Goal: Information Seeking & Learning: Learn about a topic

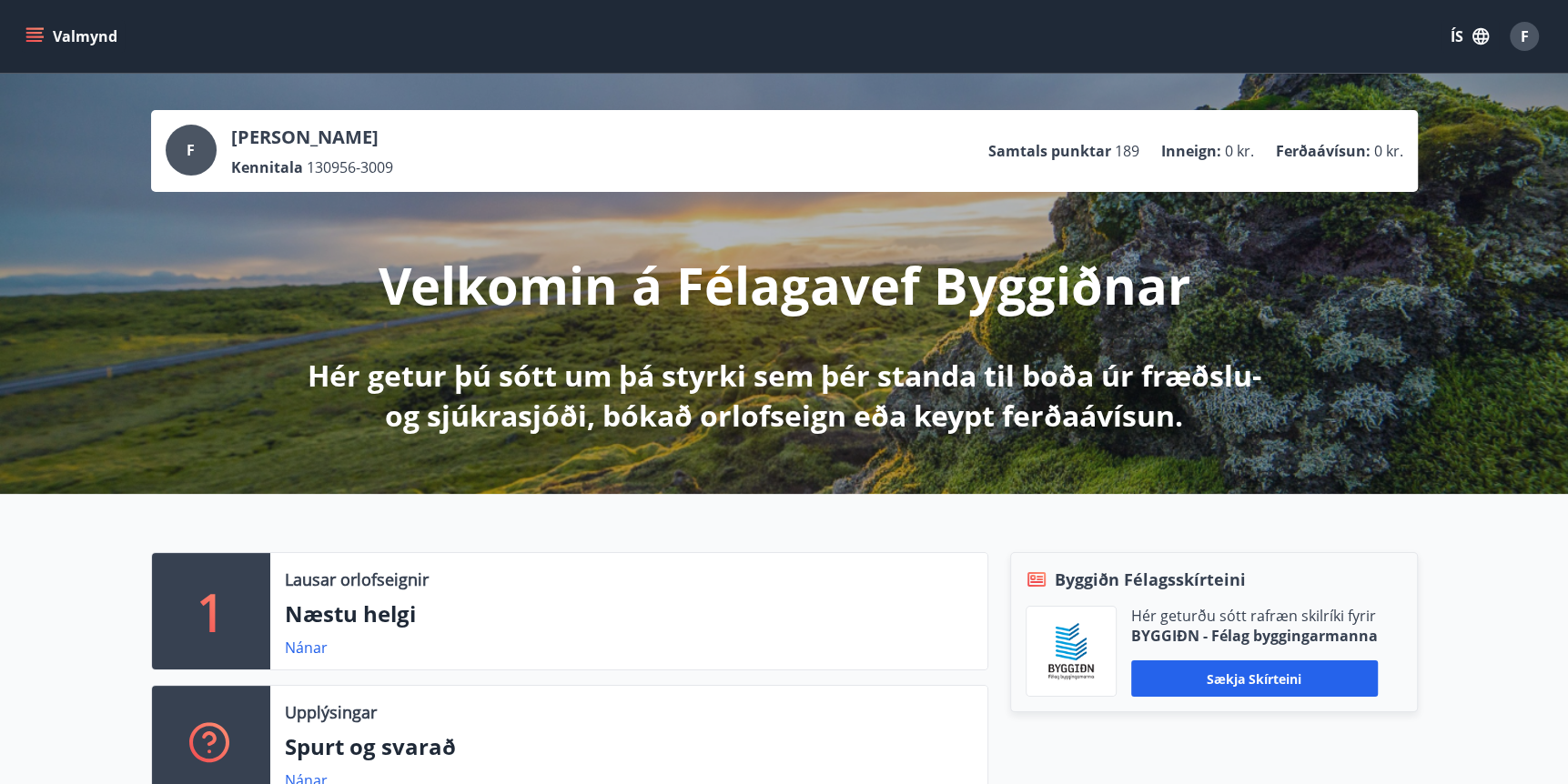
click at [34, 34] on icon "menu" at bounding box center [35, 37] width 18 height 18
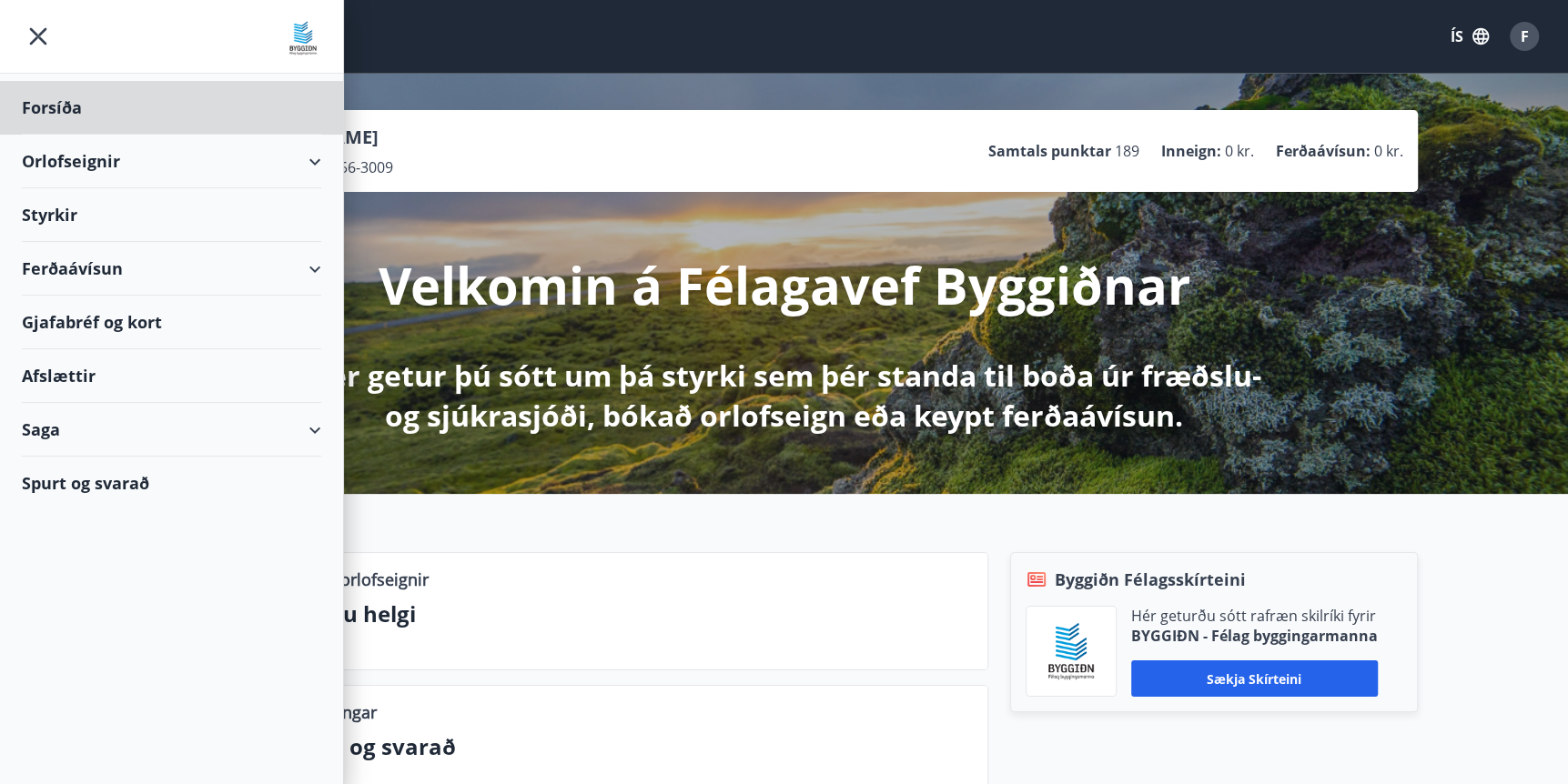
click at [58, 215] on div "Styrkir" at bounding box center [171, 215] width 299 height 54
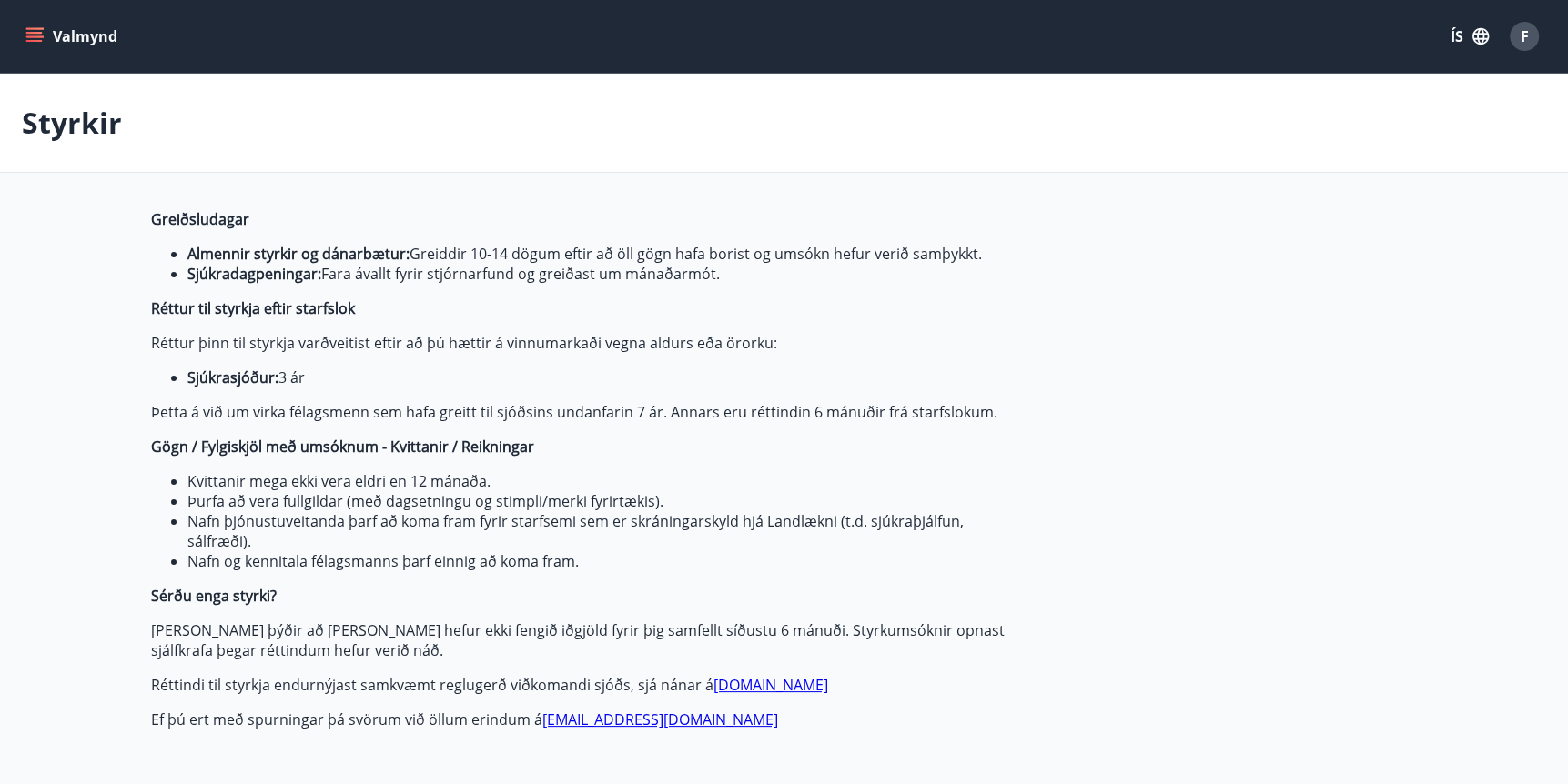
type input "***"
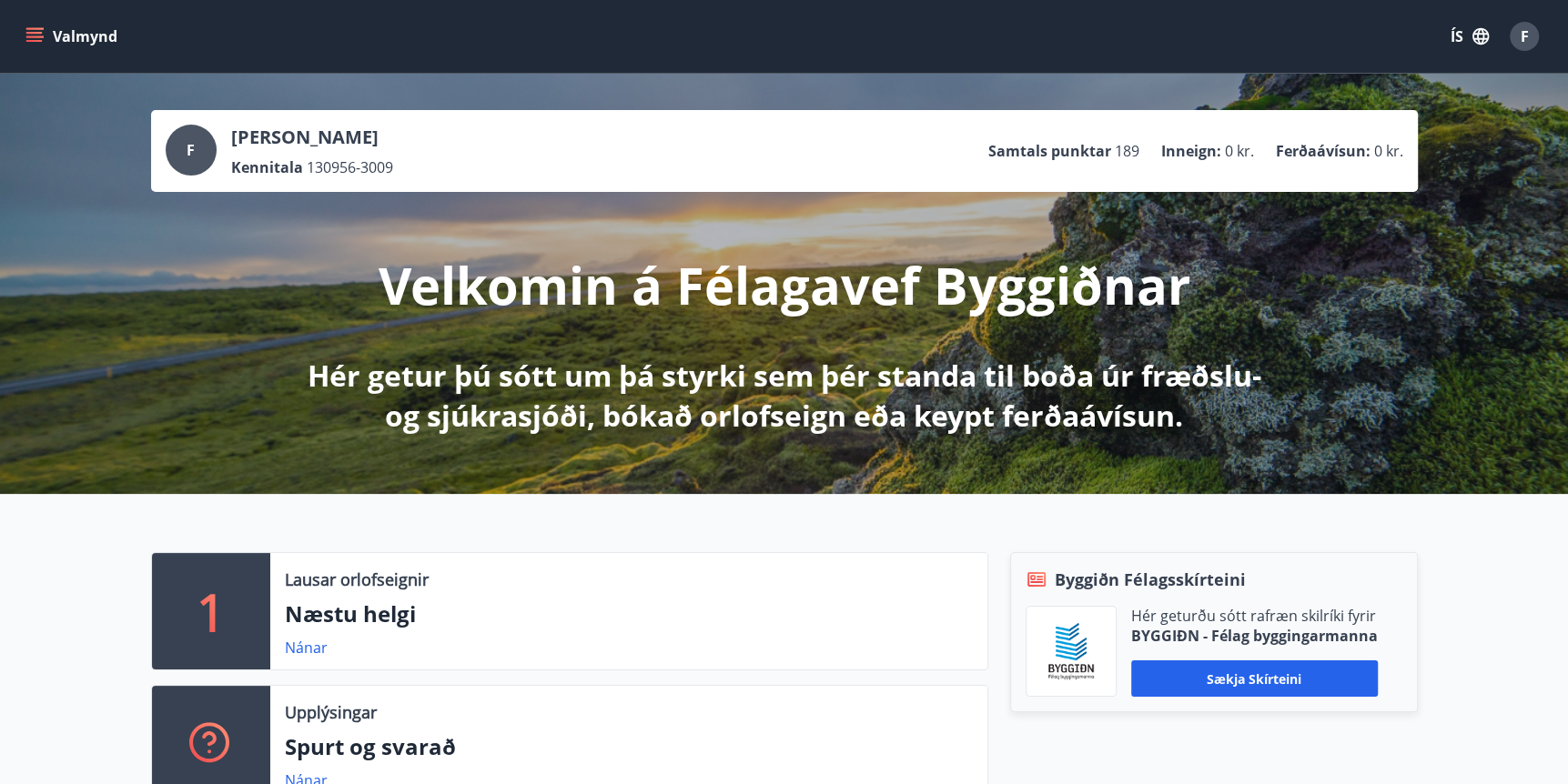
click at [36, 32] on icon "menu" at bounding box center [35, 33] width 16 height 2
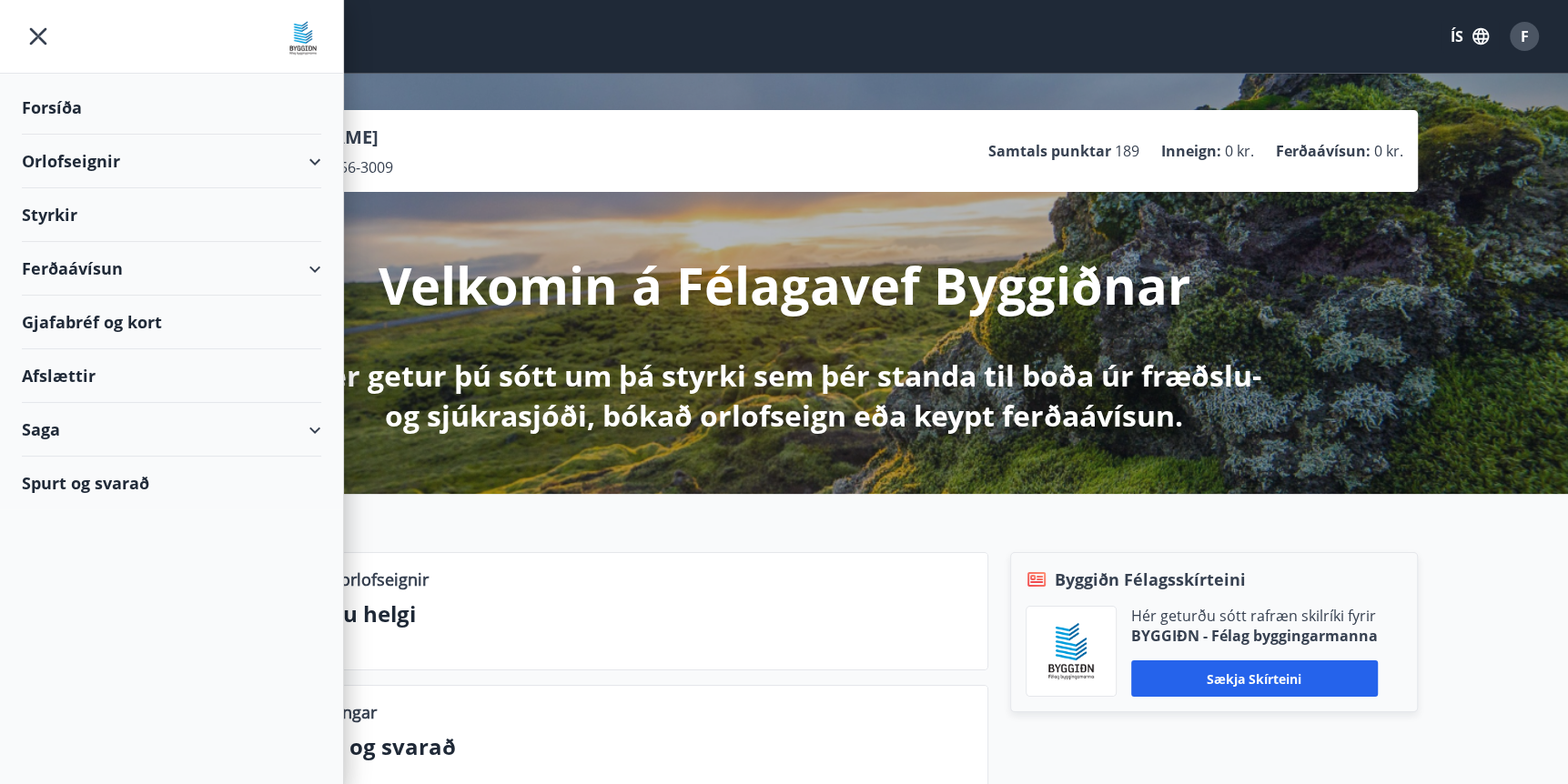
click at [49, 431] on div "Saga" at bounding box center [171, 429] width 299 height 54
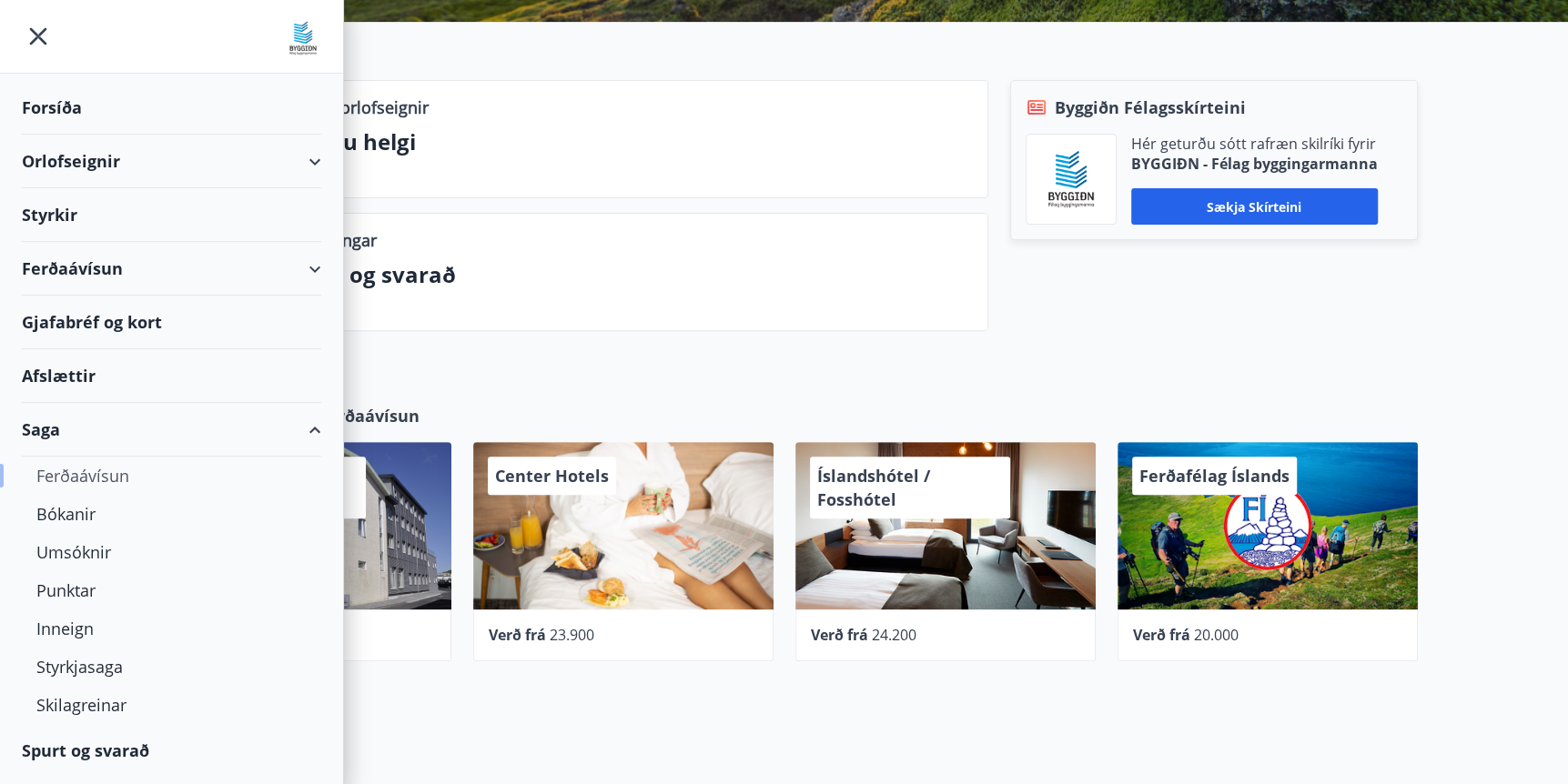
scroll to position [484, 0]
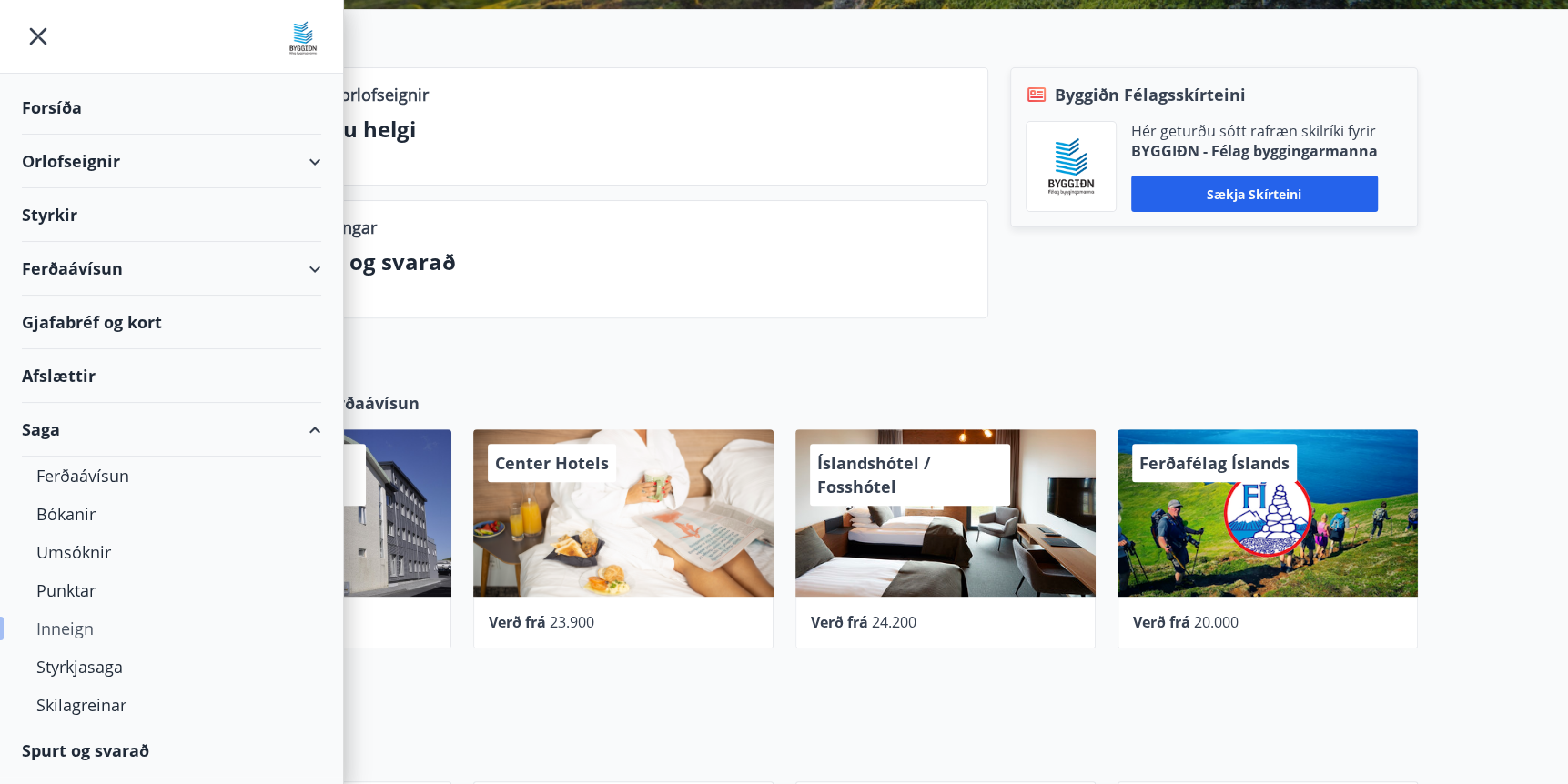
click at [63, 630] on div "Inneign" at bounding box center [172, 629] width 271 height 38
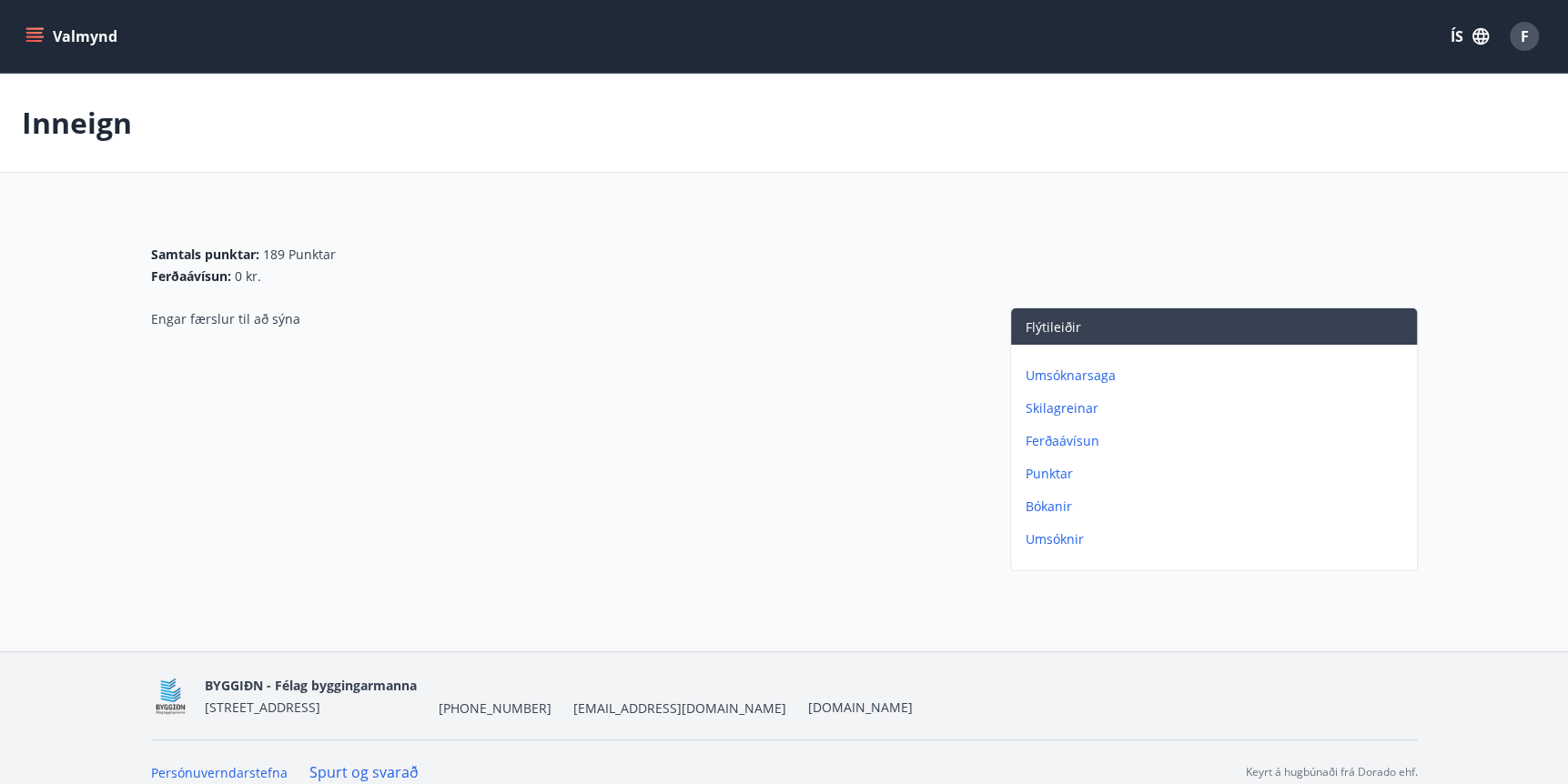
click at [1061, 409] on p "Skilagreinar" at bounding box center [1218, 408] width 384 height 18
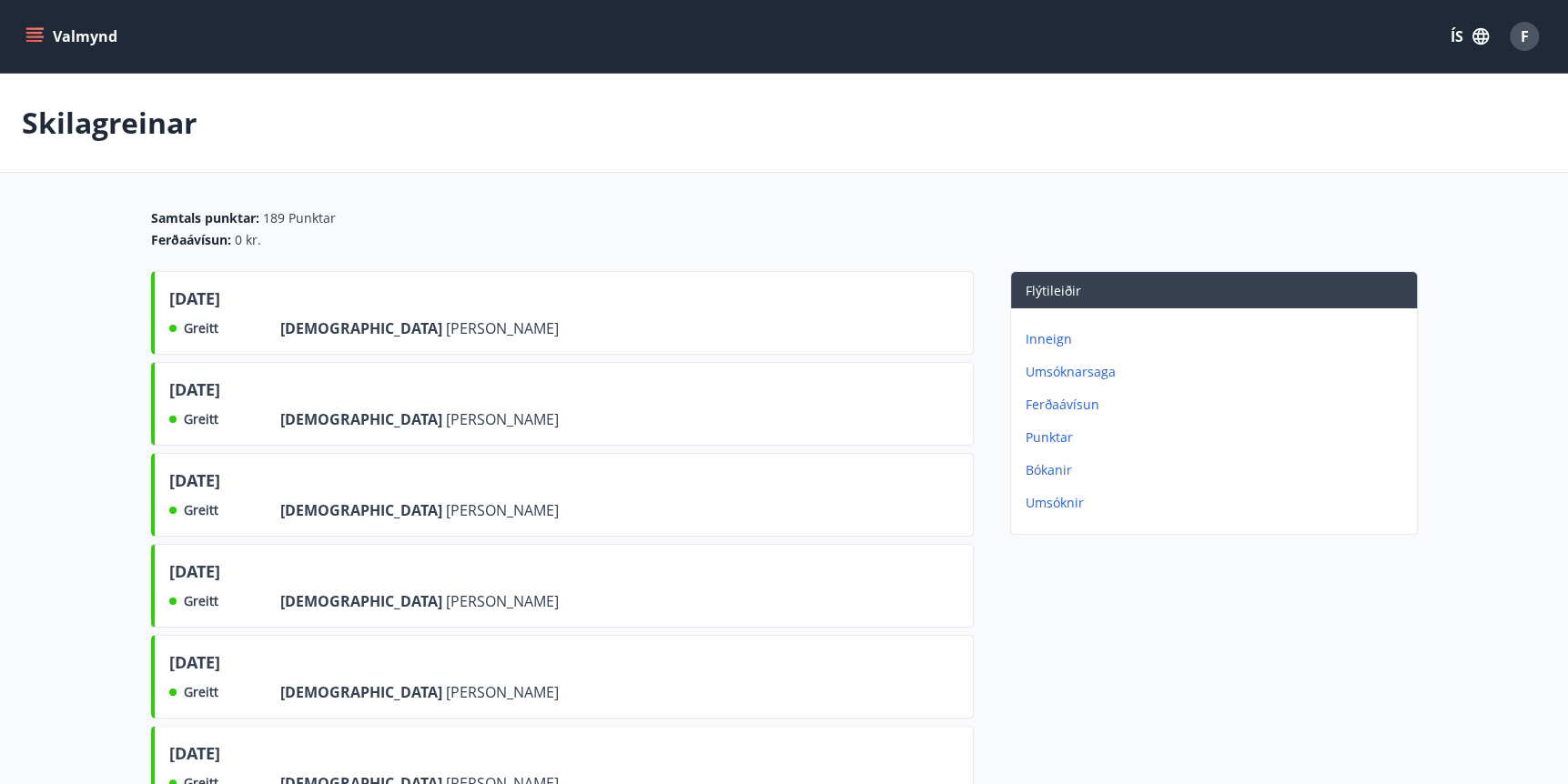
click at [39, 36] on icon "menu" at bounding box center [37, 37] width 20 height 2
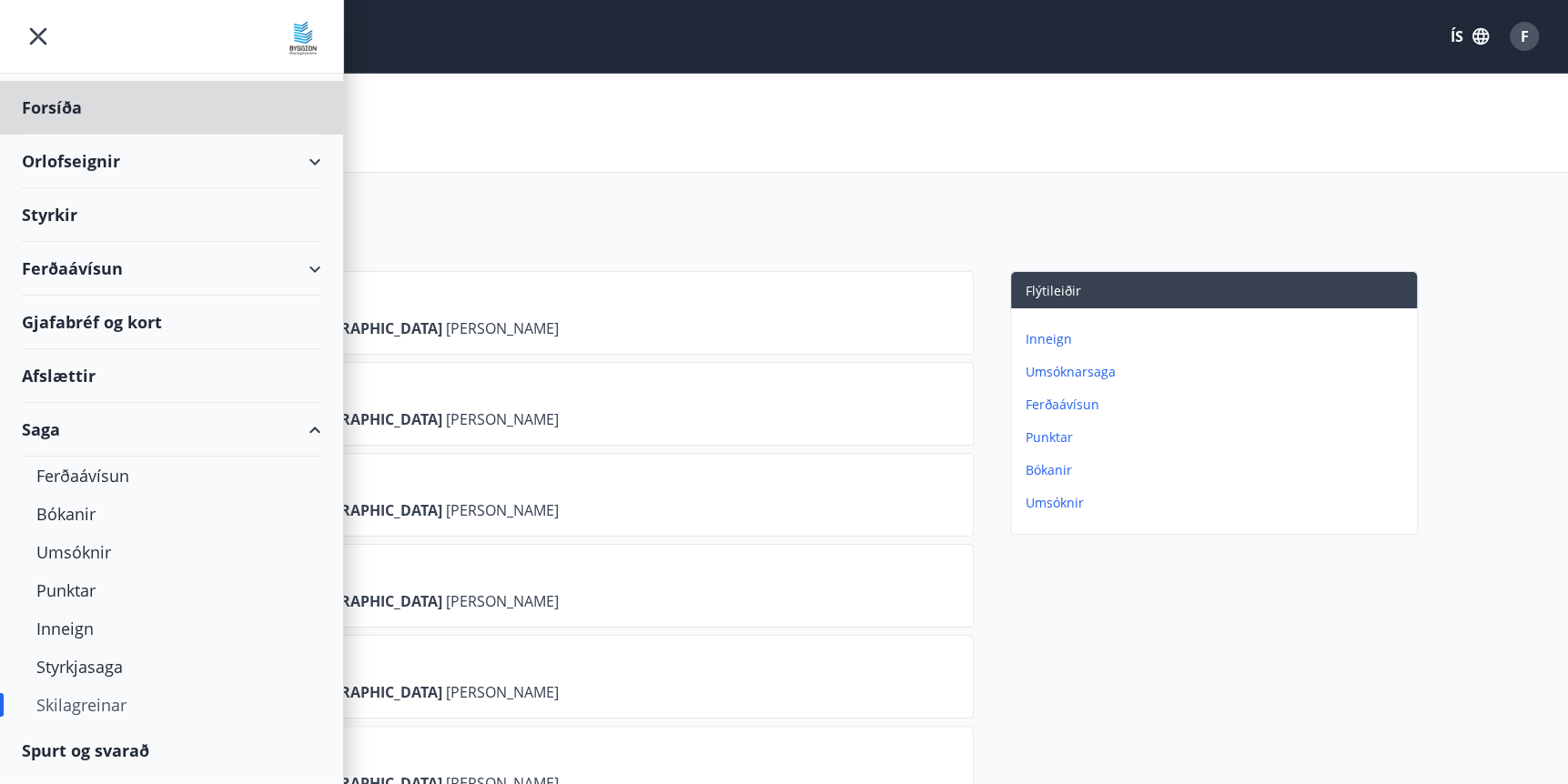
click at [48, 218] on div "Styrkir" at bounding box center [171, 215] width 299 height 54
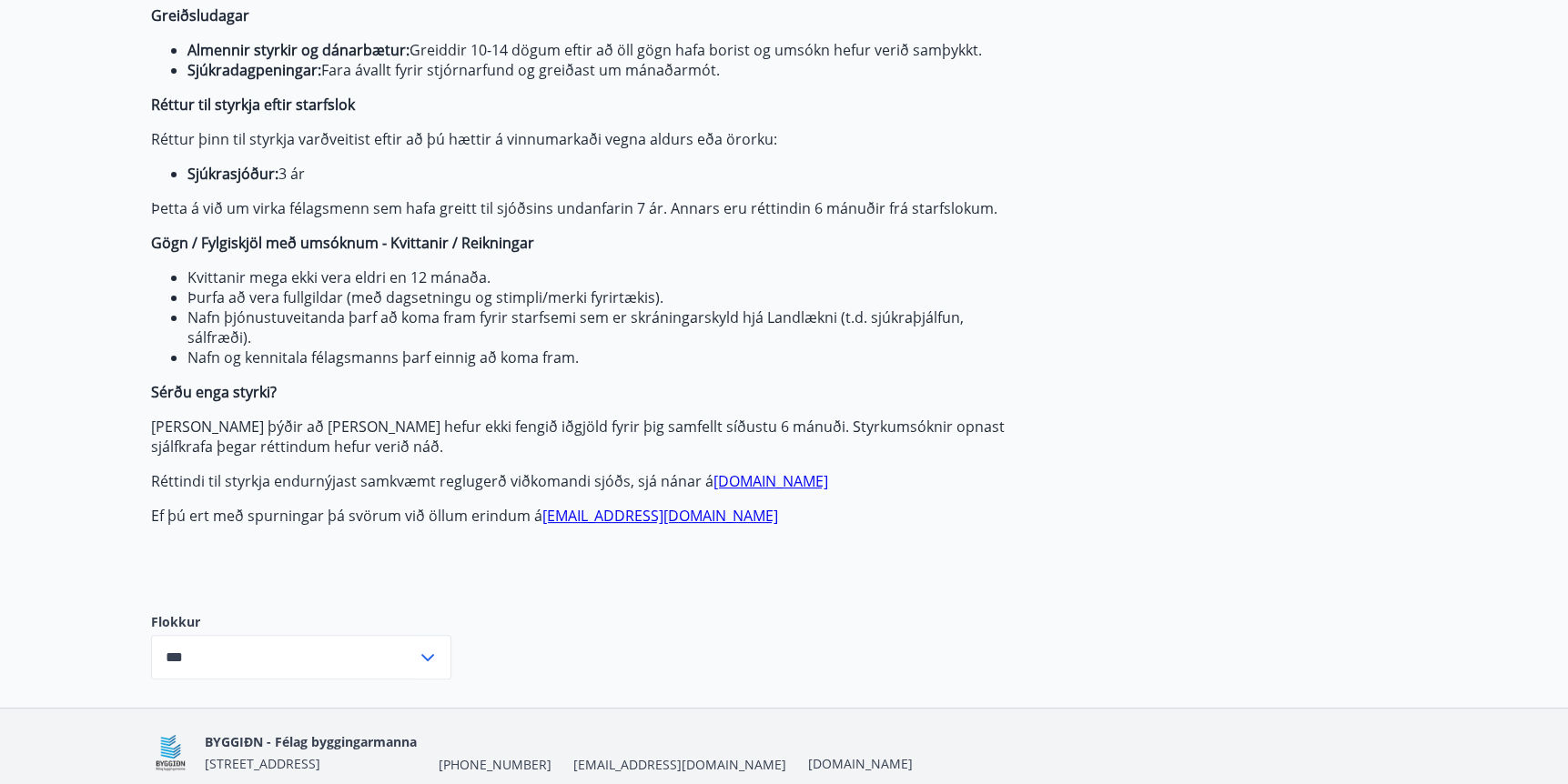
scroll to position [281, 0]
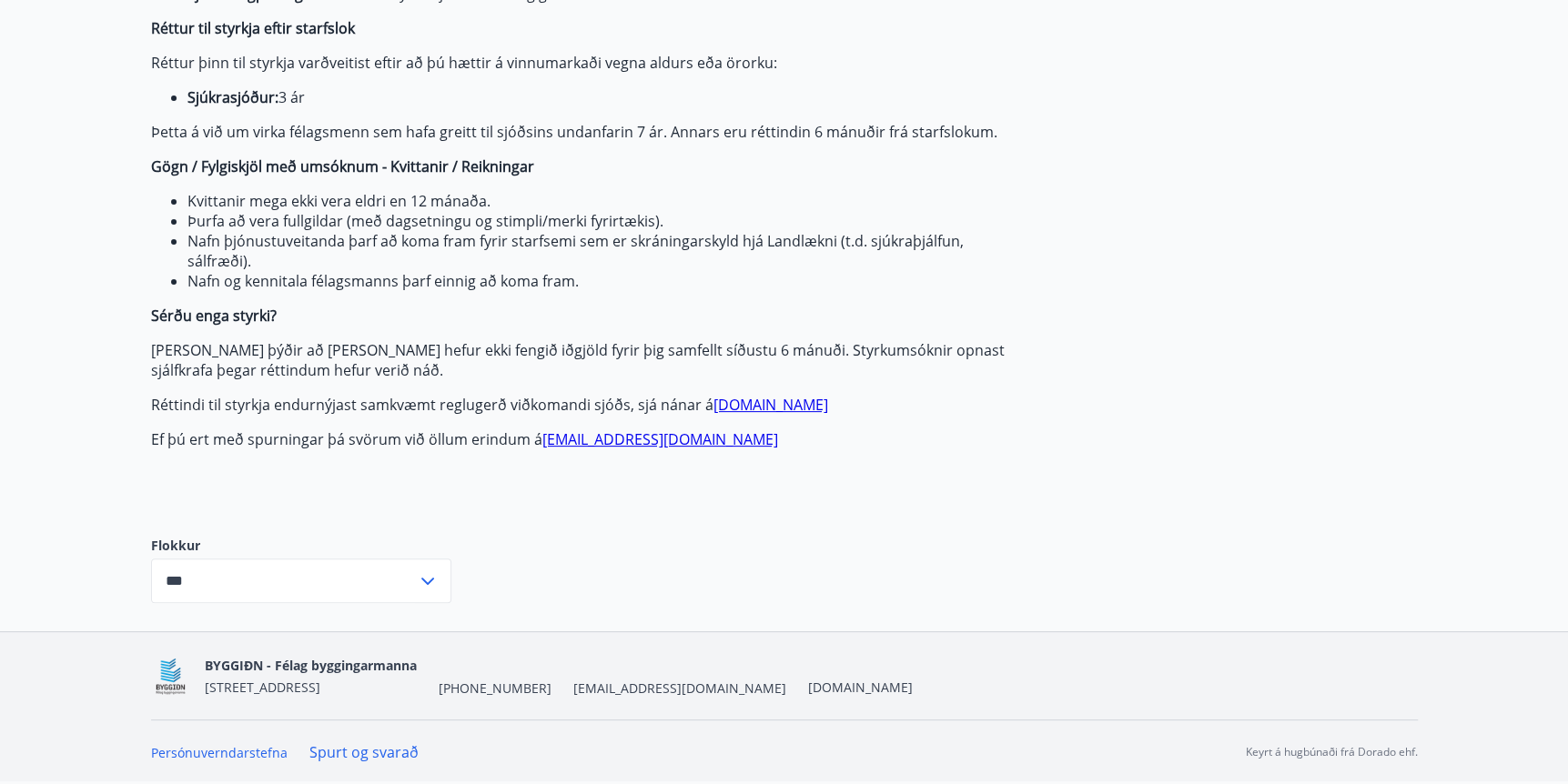
click at [431, 585] on icon at bounding box center [428, 581] width 22 height 22
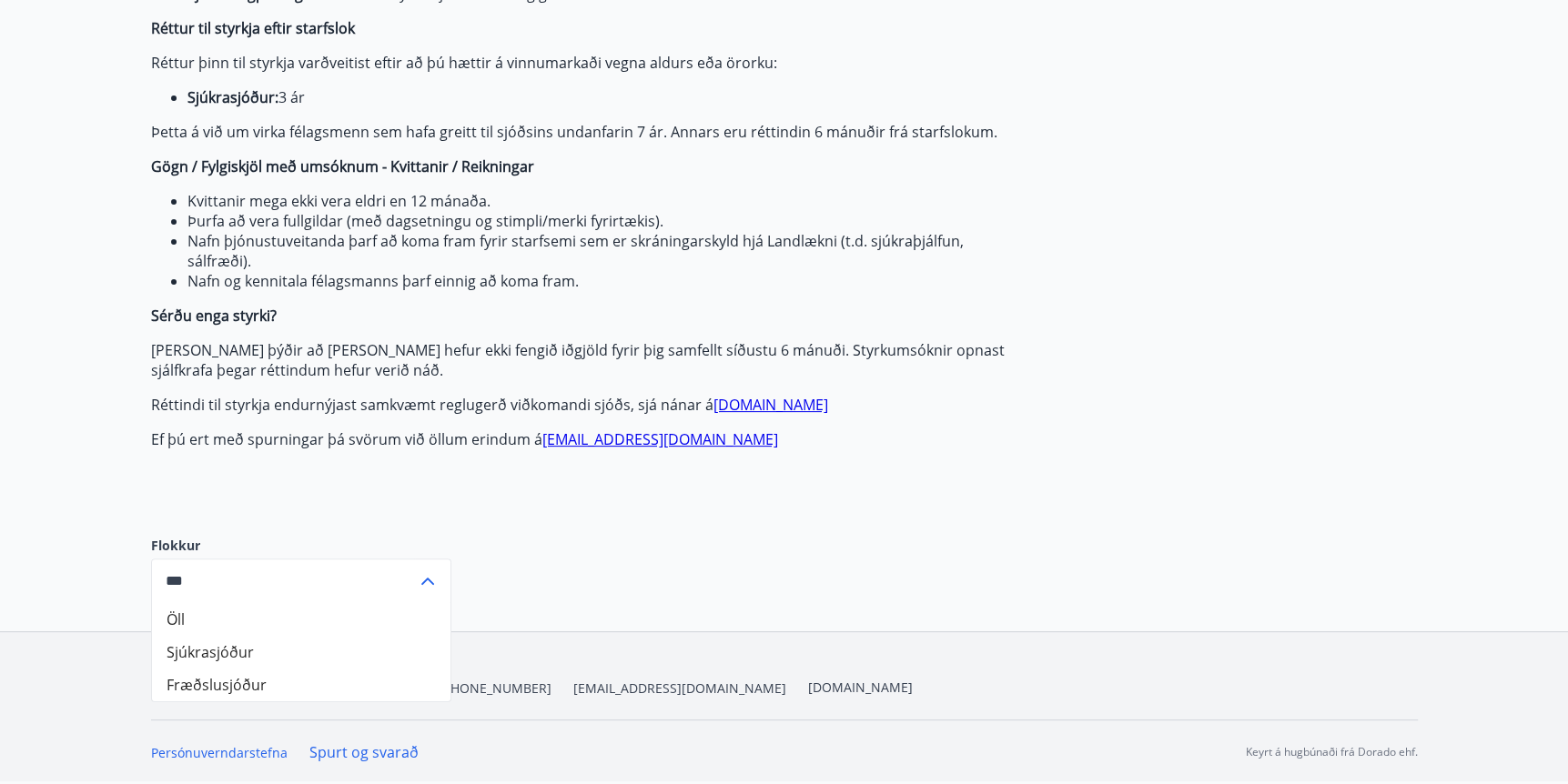
click at [229, 687] on li "Fræðslusjóður" at bounding box center [301, 684] width 298 height 33
type input "**********"
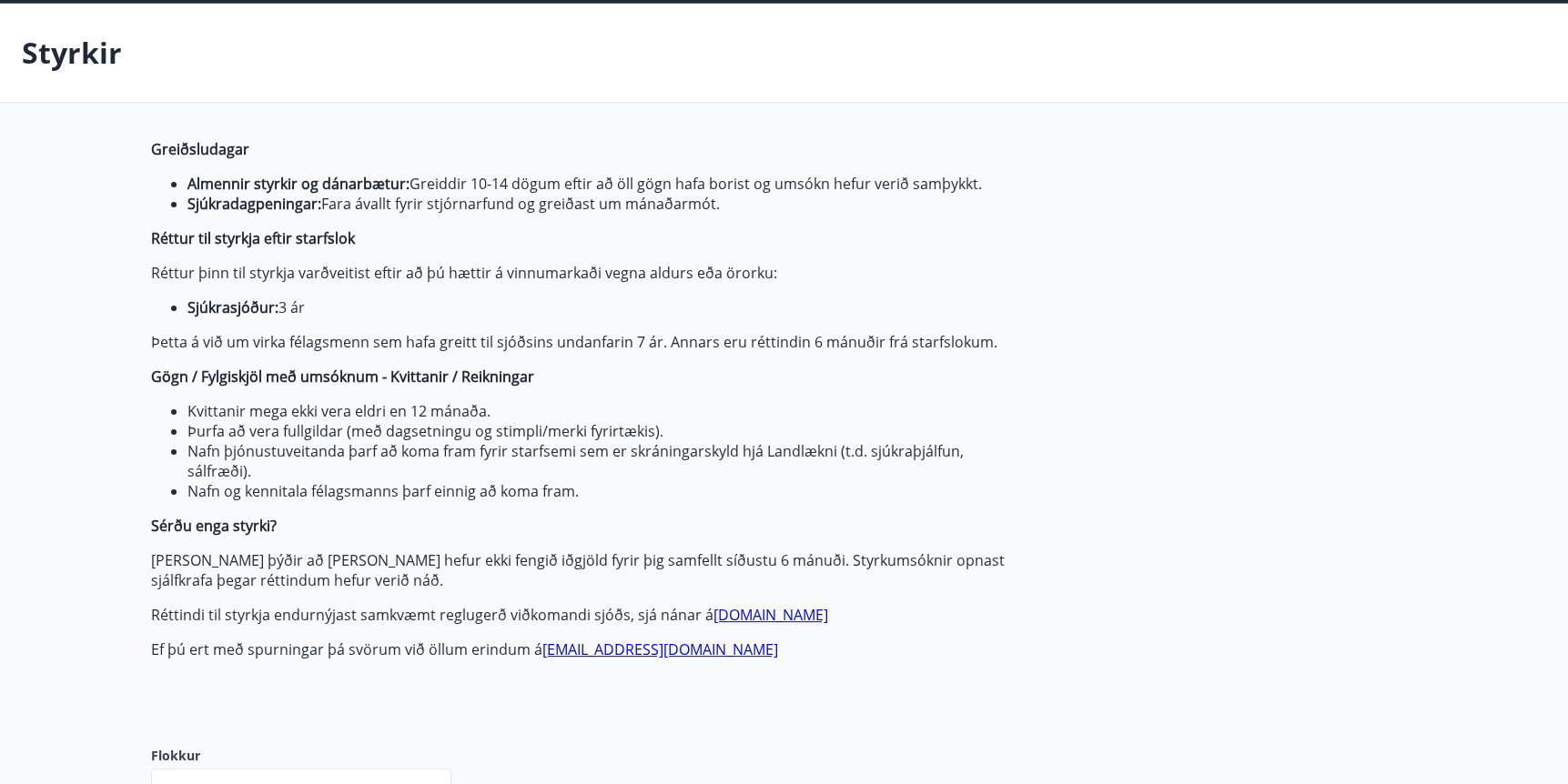
scroll to position [0, 0]
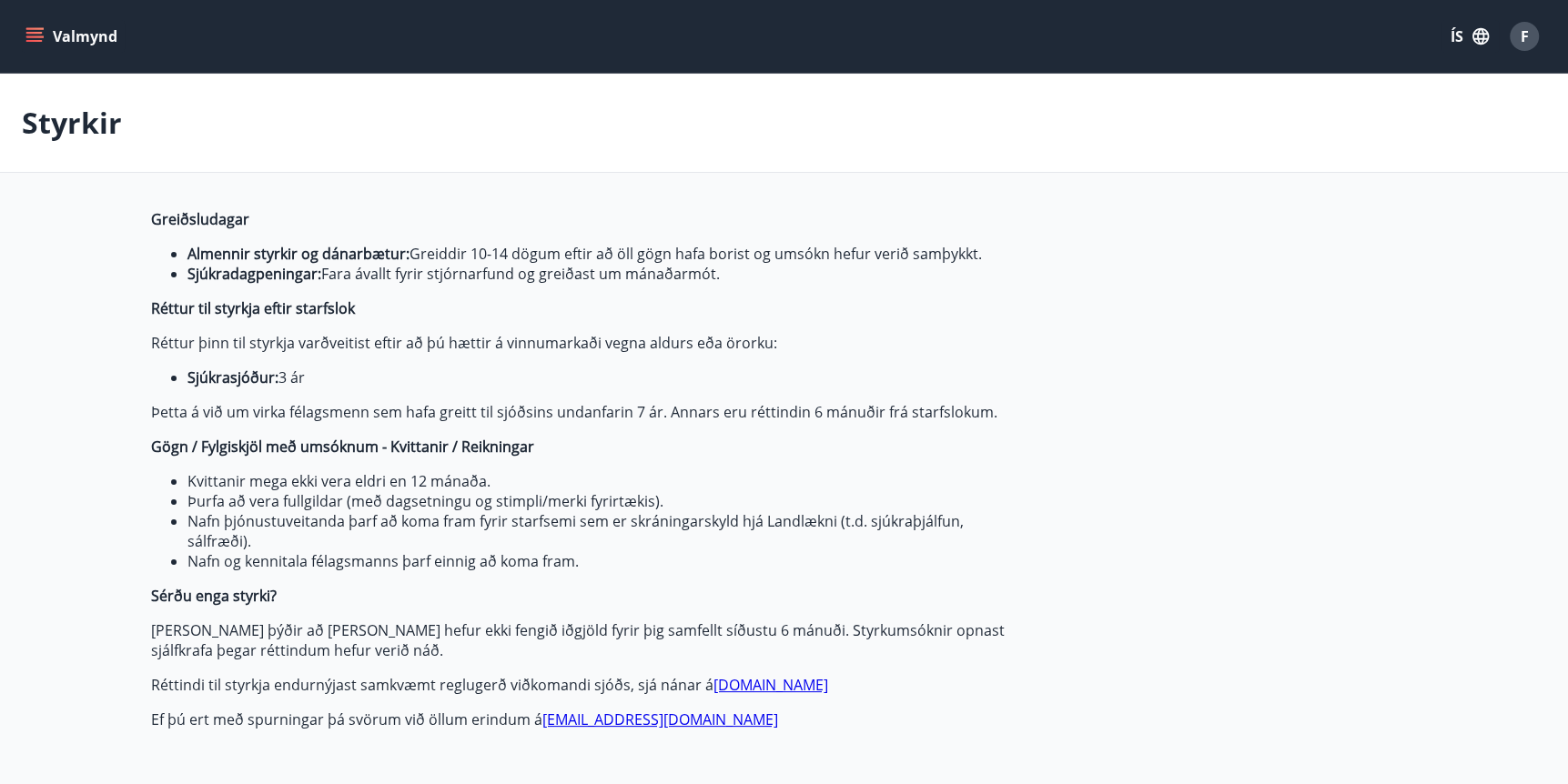
click at [31, 28] on icon "menu" at bounding box center [37, 29] width 20 height 2
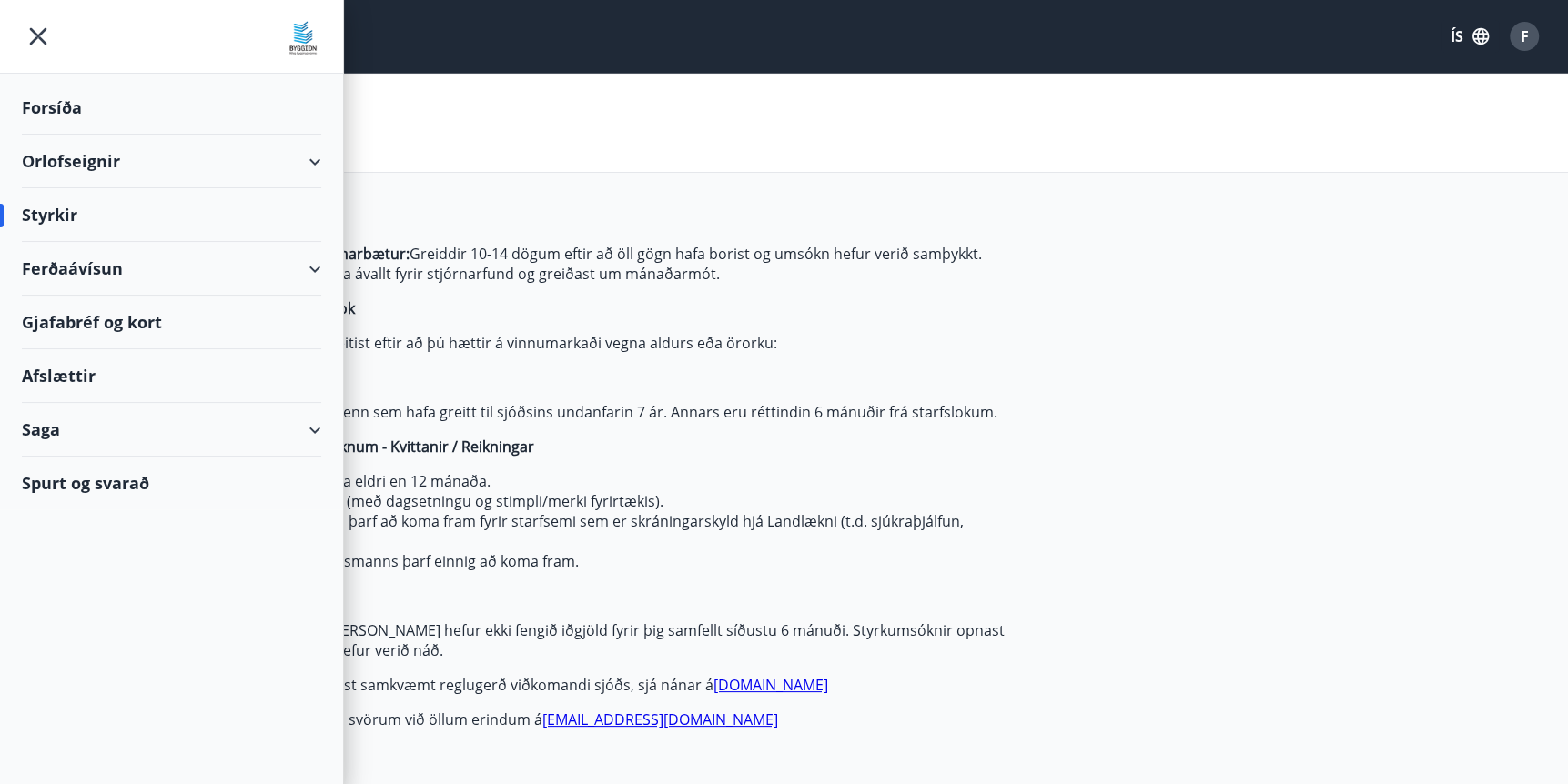
click at [40, 437] on div "Saga" at bounding box center [171, 429] width 299 height 54
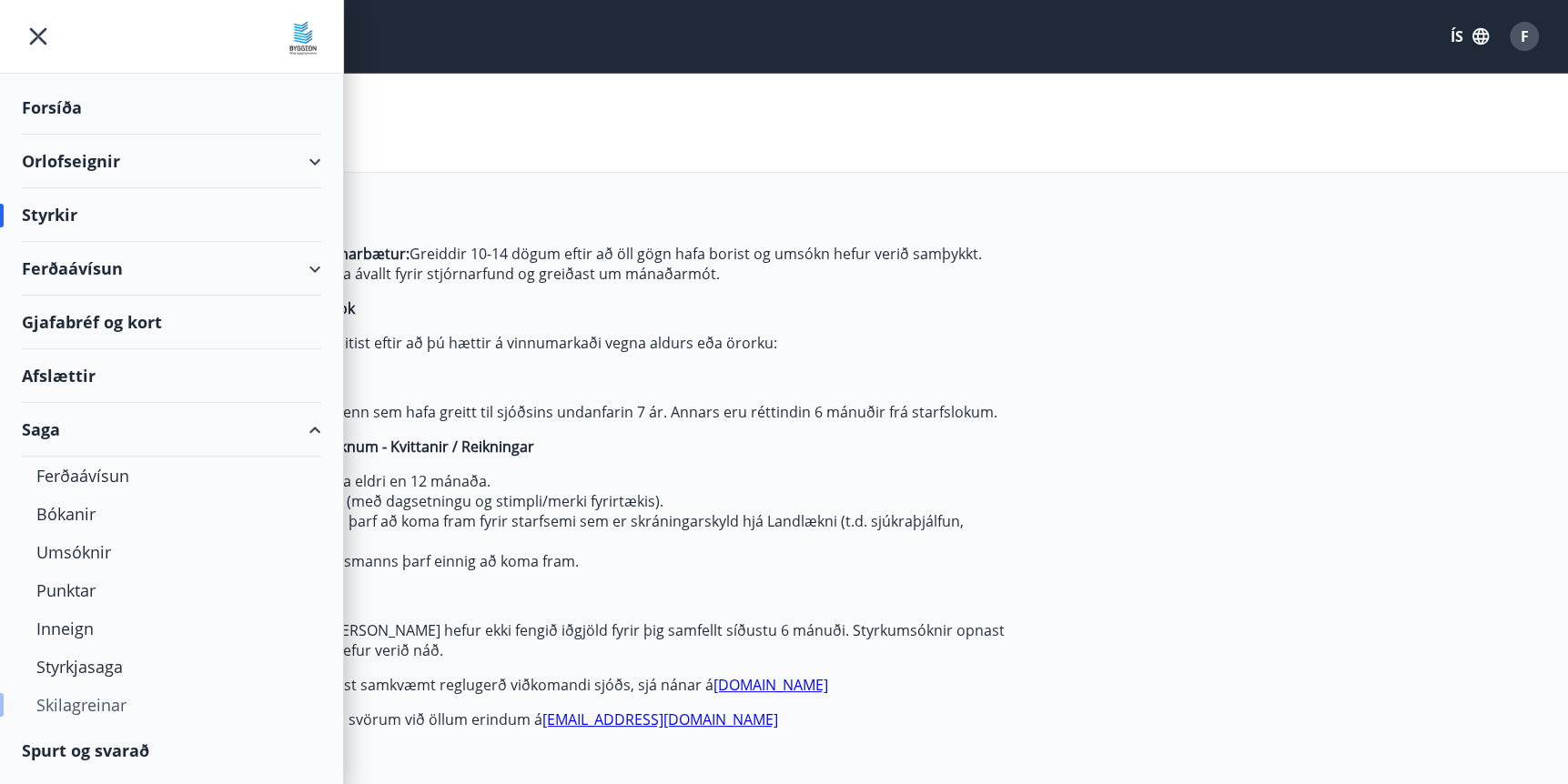
click at [89, 705] on div "Skilagreinar" at bounding box center [172, 705] width 271 height 38
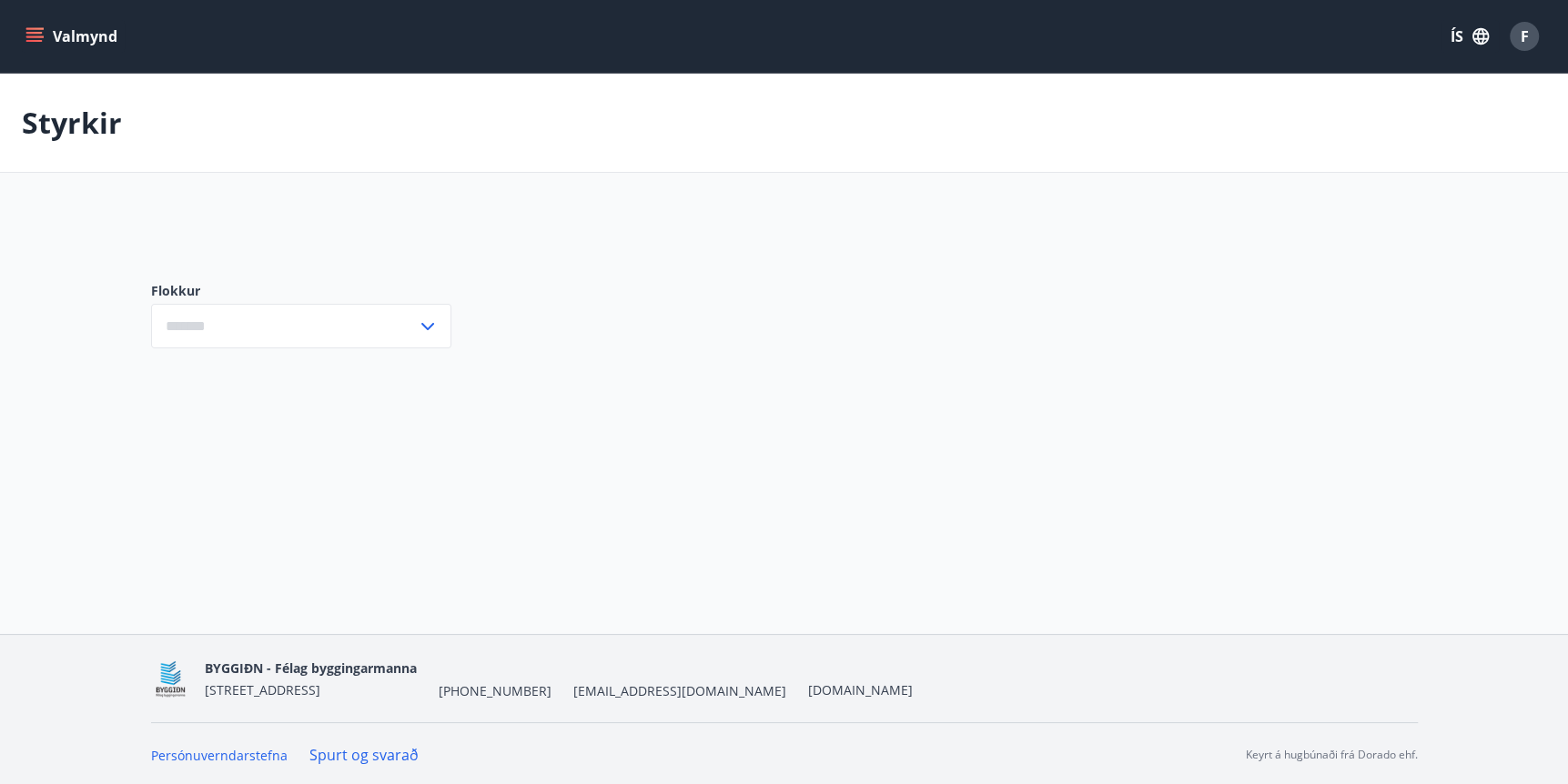
type input "***"
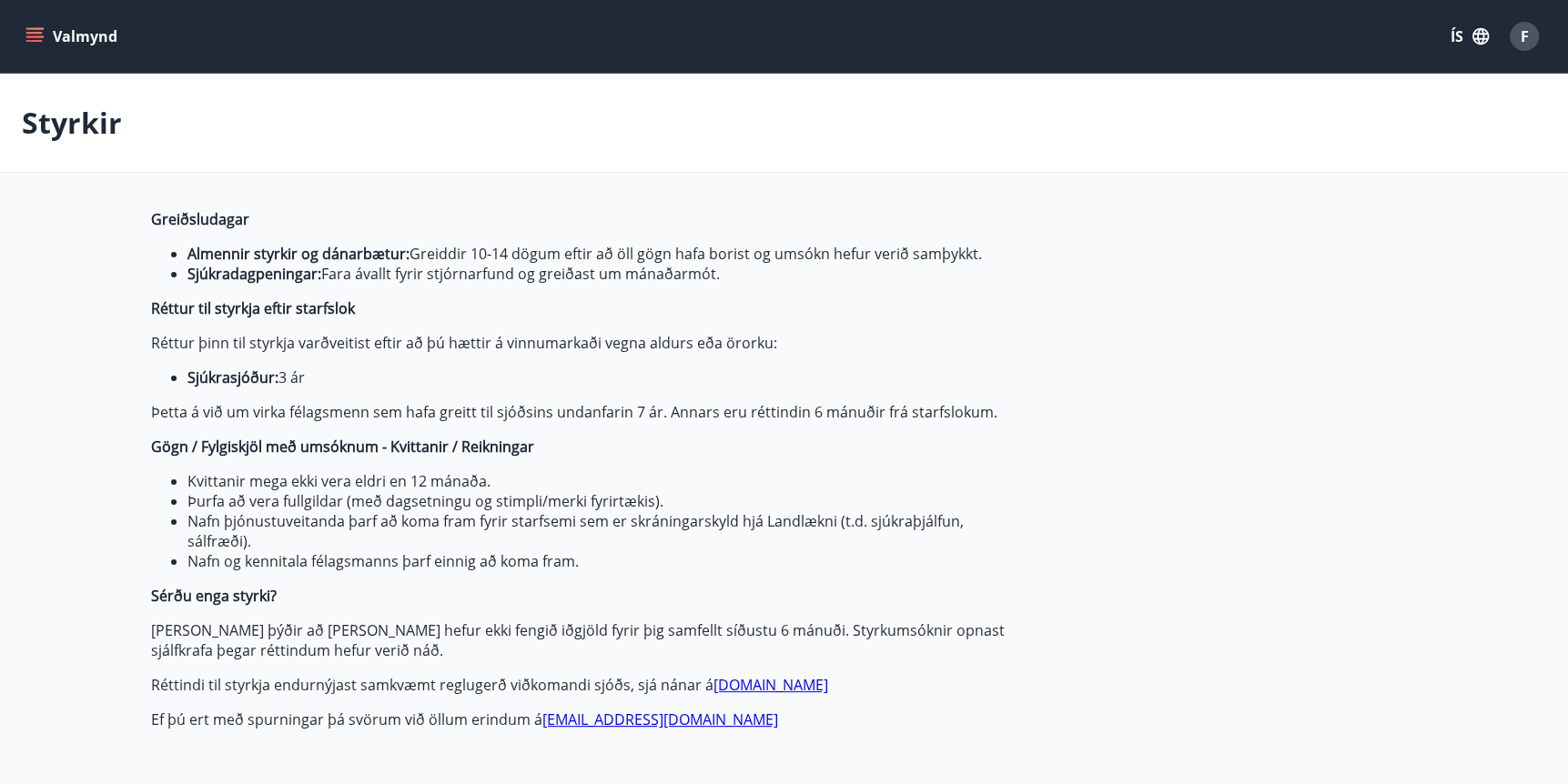
click at [28, 34] on icon "menu" at bounding box center [35, 37] width 18 height 18
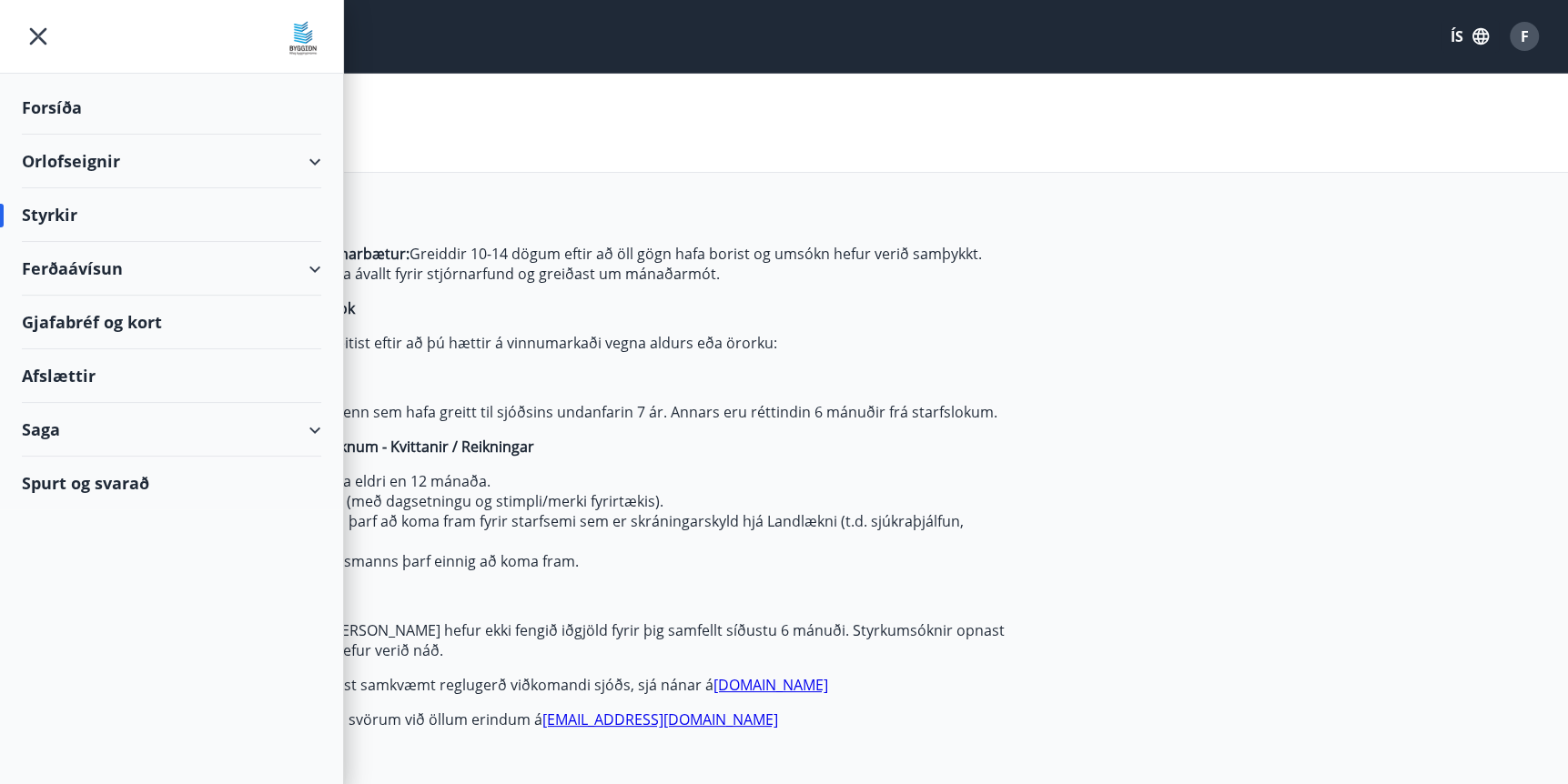
click at [862, 117] on div "Styrkir" at bounding box center [784, 123] width 1568 height 99
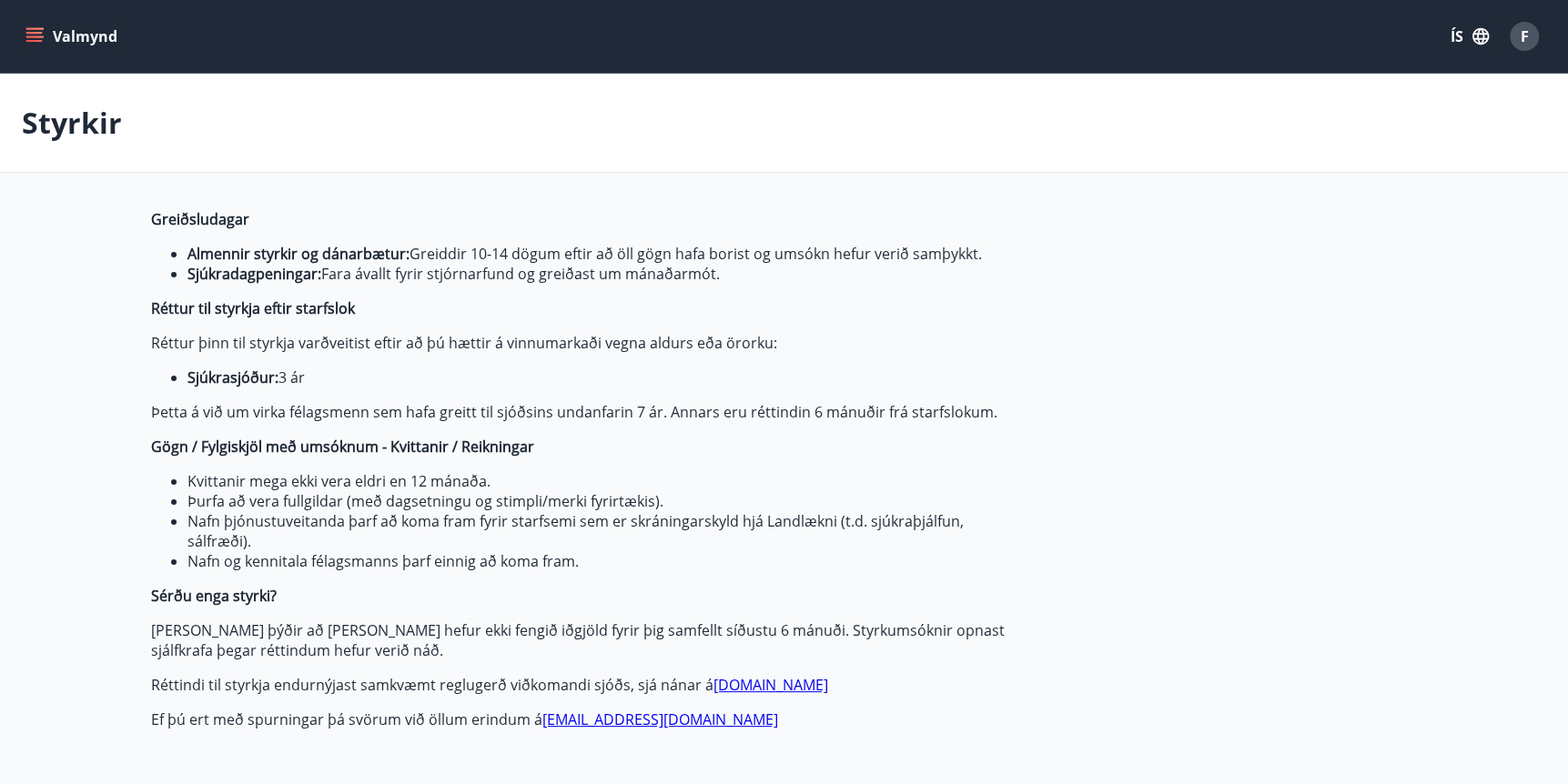
click at [33, 32] on icon "menu" at bounding box center [35, 33] width 16 height 2
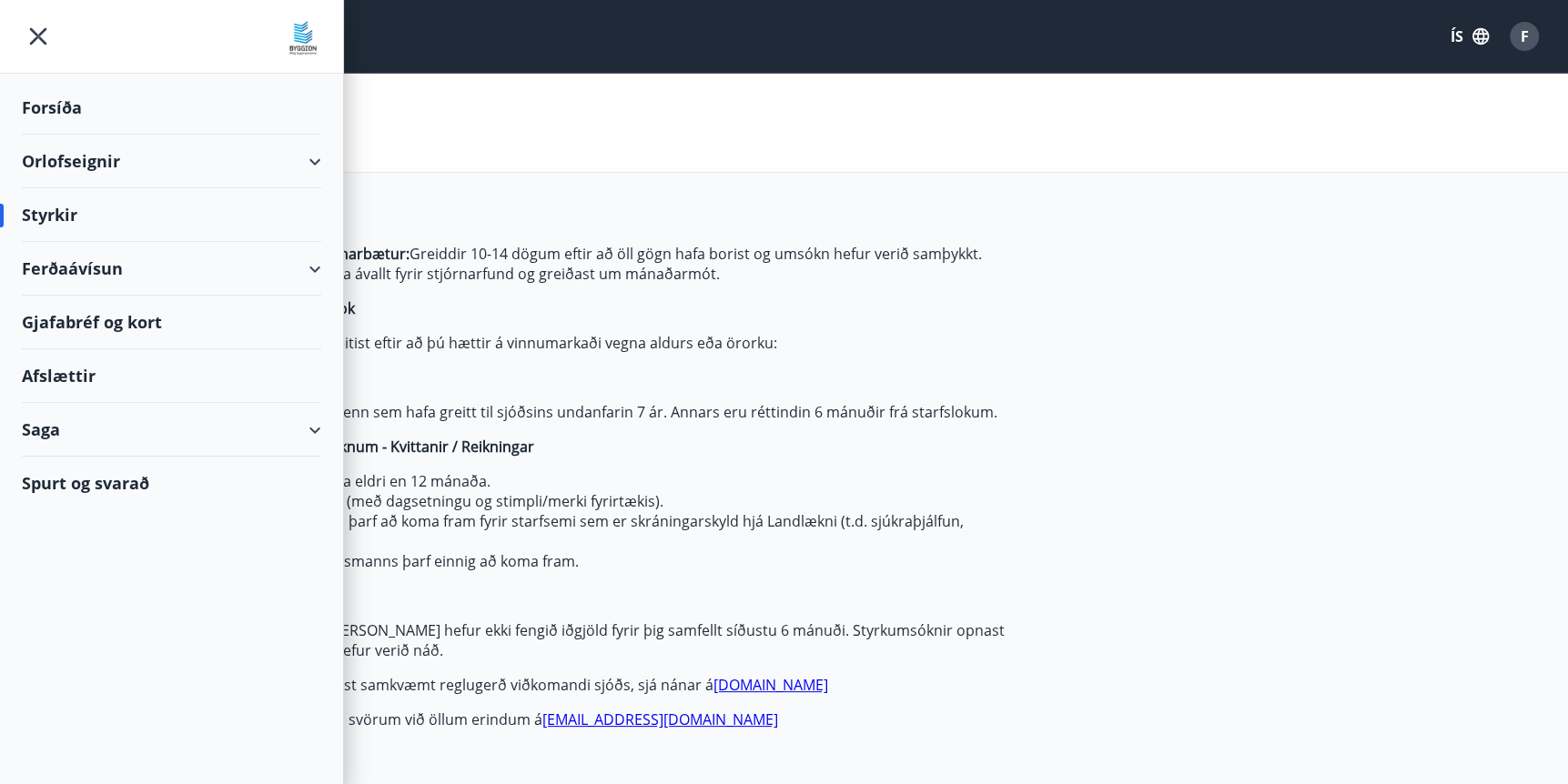
click at [75, 269] on div "Ferðaávísun" at bounding box center [171, 269] width 299 height 54
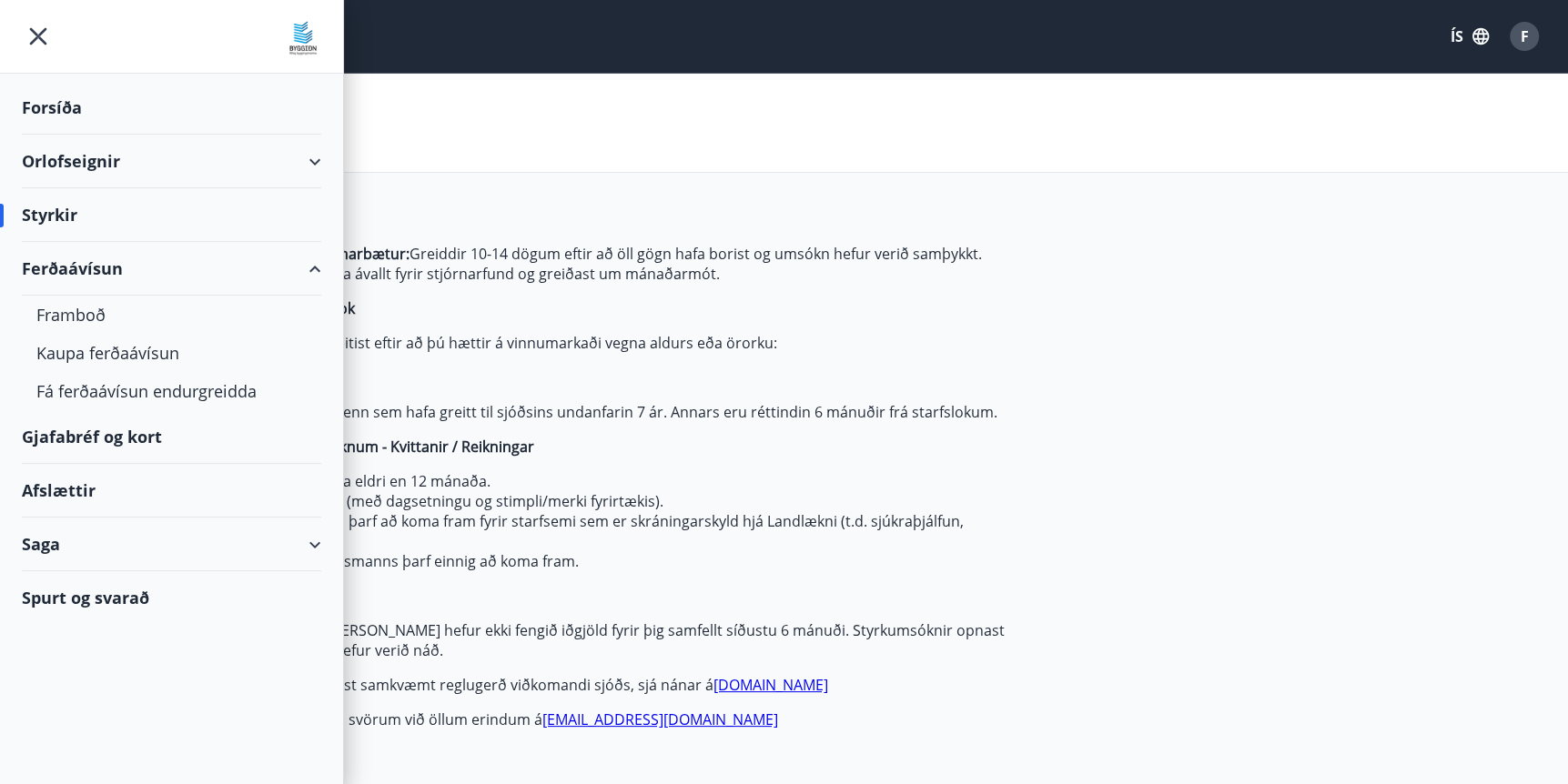
click at [449, 170] on div "Styrkir" at bounding box center [784, 123] width 1568 height 99
